Goal: Transaction & Acquisition: Subscribe to service/newsletter

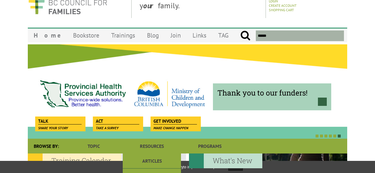
scroll to position [8, 0]
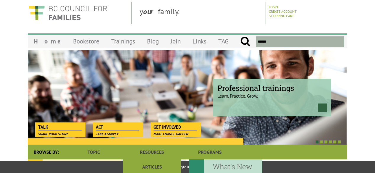
drag, startPoint x: 153, startPoint y: 147, endPoint x: 5, endPoint y: 102, distance: 155.5
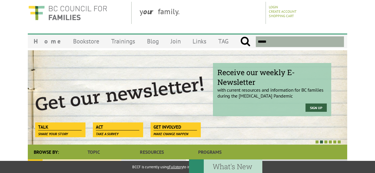
click at [272, 43] on input "text" at bounding box center [300, 41] width 88 height 11
click at [271, 41] on input "text" at bounding box center [300, 41] width 88 height 11
click at [258, 40] on input "text" at bounding box center [300, 41] width 88 height 11
click at [166, 40] on link "Join" at bounding box center [176, 41] width 22 height 14
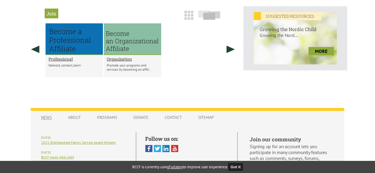
scroll to position [246, 0]
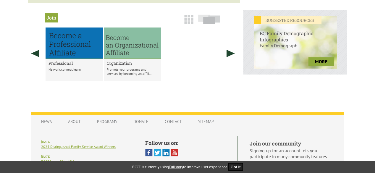
click at [57, 66] on h2 "Professional" at bounding box center [73, 63] width 51 height 6
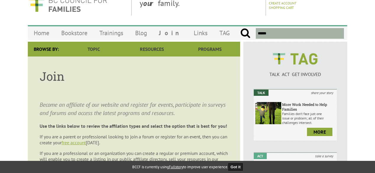
scroll to position [0, 0]
